Goal: Task Accomplishment & Management: Manage account settings

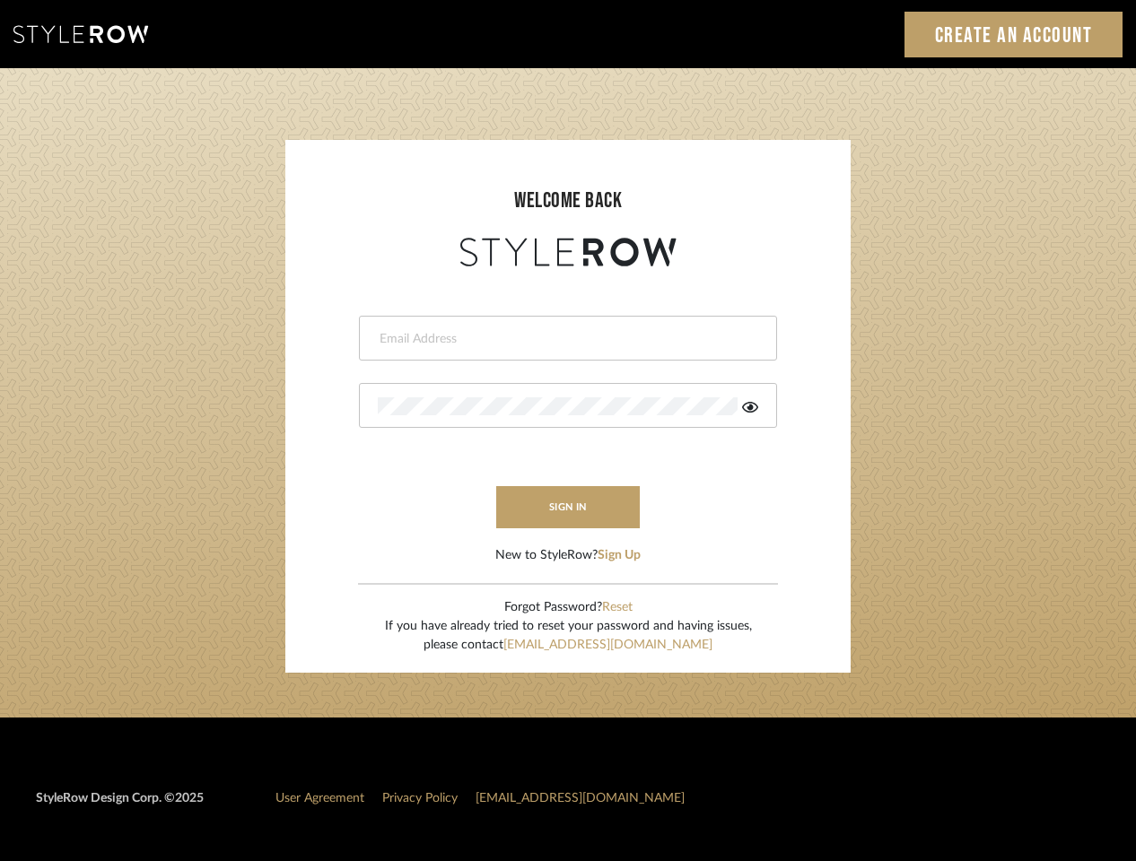
click at [568, 338] on input "email" at bounding box center [566, 339] width 376 height 18
click at [750, 407] on icon at bounding box center [750, 407] width 16 height 11
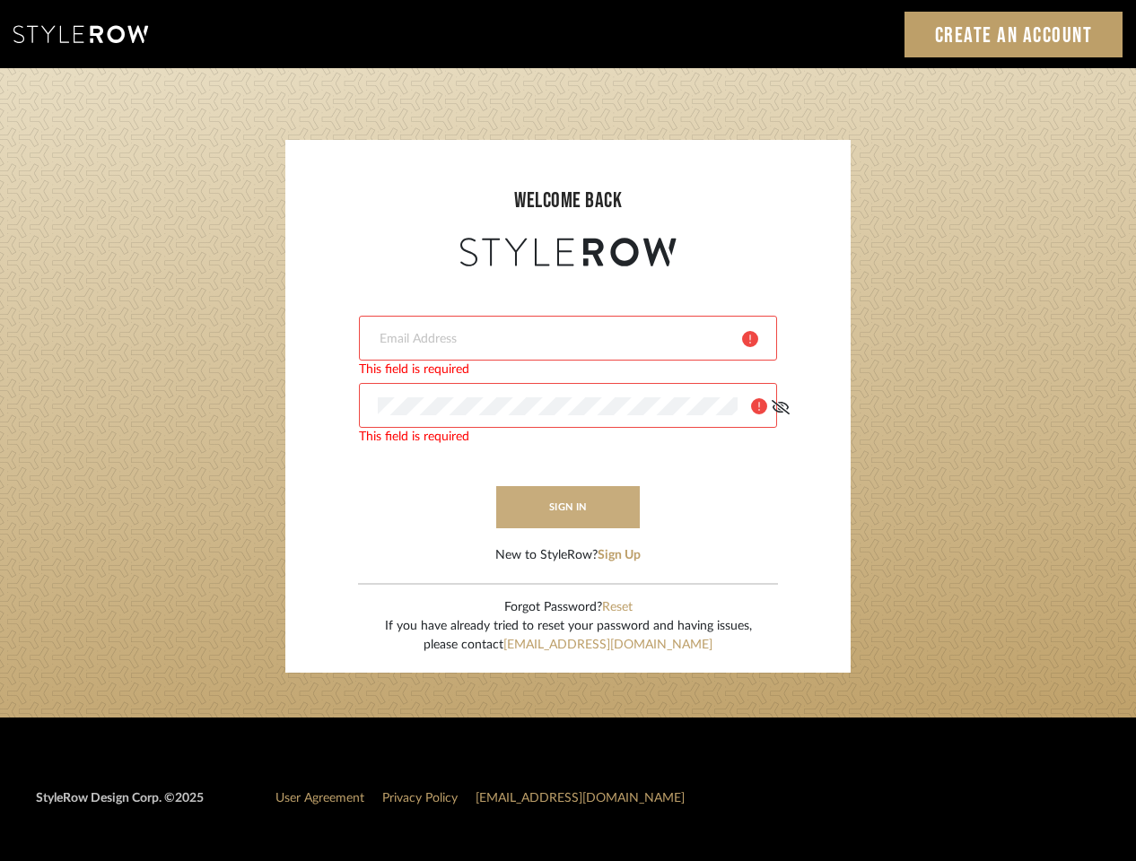
click at [568, 507] on button "sign in" at bounding box center [568, 507] width 144 height 42
click at [620, 555] on button "Sign Up" at bounding box center [619, 556] width 43 height 19
click at [618, 608] on button "Reset" at bounding box center [617, 608] width 31 height 19
